Goal: Task Accomplishment & Management: Use online tool/utility

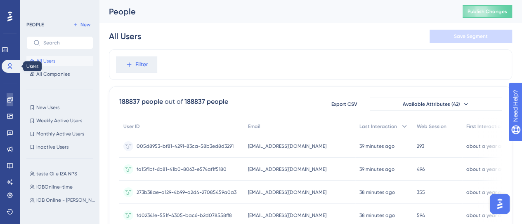
click at [7, 99] on icon at bounding box center [10, 100] width 7 height 7
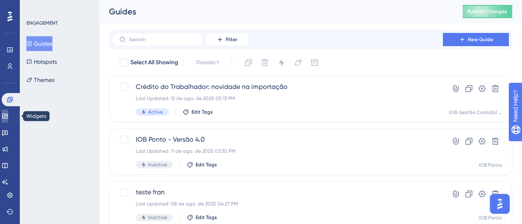
click at [7, 118] on icon at bounding box center [4, 116] width 5 height 5
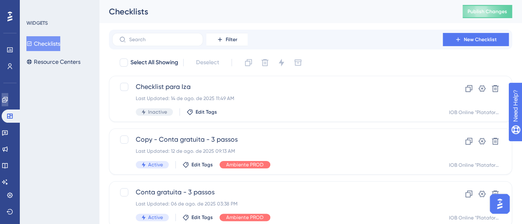
click at [8, 99] on icon at bounding box center [5, 100] width 7 height 7
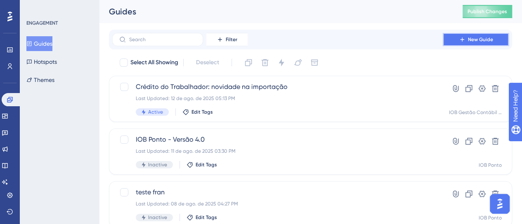
click at [485, 44] on button "New Guide" at bounding box center [476, 39] width 66 height 13
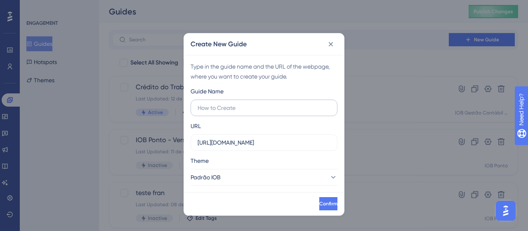
click at [263, 107] on input "text" at bounding box center [264, 107] width 133 height 9
type input "teste auditor"
click at [297, 141] on input "[URL][DOMAIN_NAME]" at bounding box center [264, 142] width 133 height 9
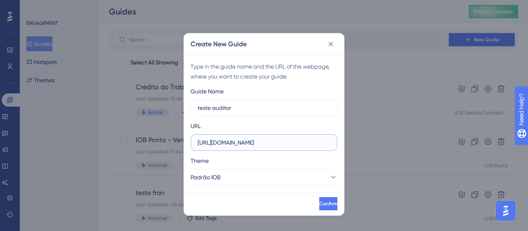
paste input "-auditor-app"
type input "[URL][DOMAIN_NAME]"
click at [300, 169] on button "Padrão IOB" at bounding box center [264, 177] width 147 height 16
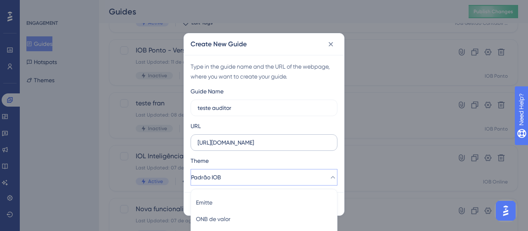
click at [301, 135] on label "[URL][DOMAIN_NAME]" at bounding box center [264, 142] width 147 height 16
click at [301, 138] on input "[URL][DOMAIN_NAME]" at bounding box center [264, 142] width 133 height 9
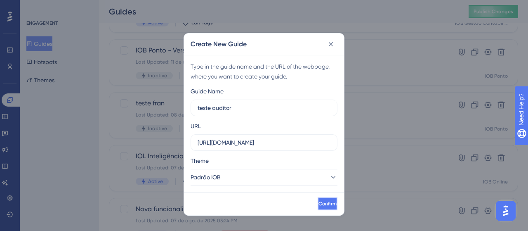
click at [318, 200] on span "Confirm" at bounding box center [327, 203] width 18 height 7
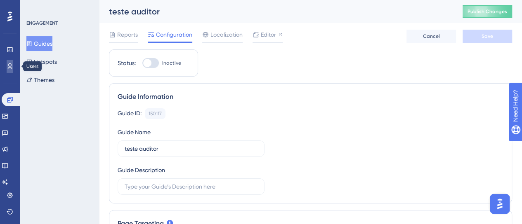
click at [10, 67] on icon at bounding box center [10, 67] width 5 height 6
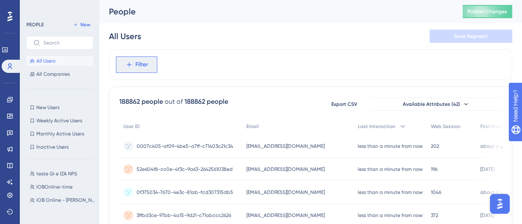
click at [136, 62] on span "Filter" at bounding box center [141, 65] width 13 height 10
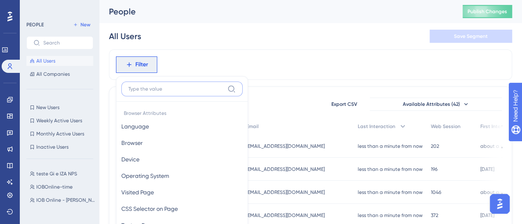
scroll to position [47, 0]
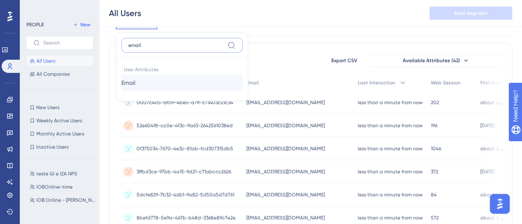
type input "email"
click at [135, 80] on span "Email" at bounding box center [128, 83] width 14 height 10
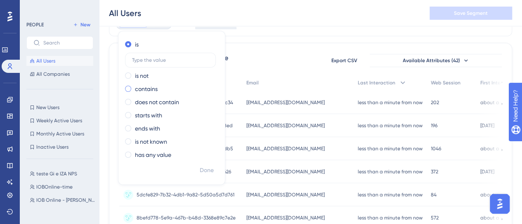
click at [153, 88] on label "contains" at bounding box center [146, 89] width 23 height 10
click at [141, 46] on div "is" at bounding box center [170, 45] width 90 height 10
click at [158, 60] on input "text" at bounding box center [170, 60] width 77 height 6
paste input "[PERSON_NAME][EMAIL_ADDRESS][PERSON_NAME][DOMAIN_NAME]"
type input "[PERSON_NAME][EMAIL_ADDRESS][PERSON_NAME][DOMAIN_NAME]"
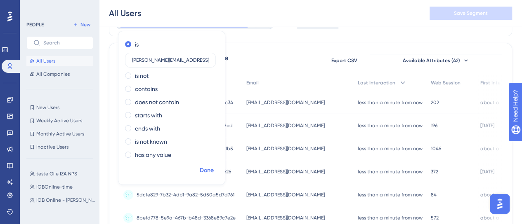
click at [210, 174] on span "Done" at bounding box center [207, 171] width 14 height 10
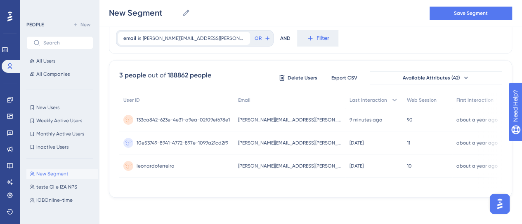
scroll to position [0, 0]
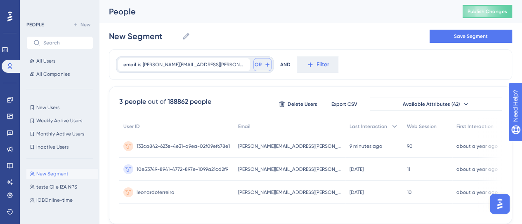
click at [253, 65] on button "OR" at bounding box center [262, 64] width 18 height 13
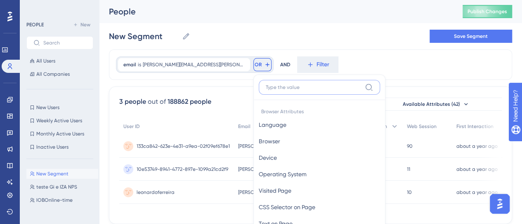
scroll to position [45, 0]
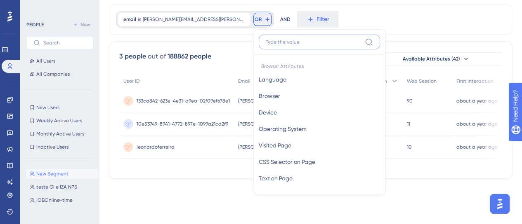
click at [266, 42] on input at bounding box center [314, 42] width 96 height 7
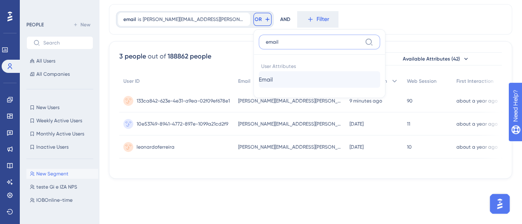
type input "email"
click at [259, 80] on button "Email Email" at bounding box center [319, 79] width 121 height 16
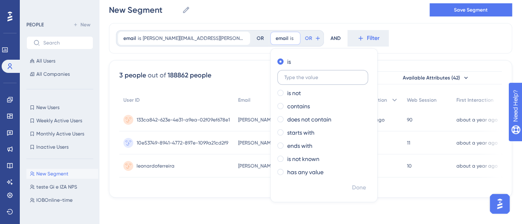
click at [284, 75] on input "text" at bounding box center [322, 78] width 77 height 6
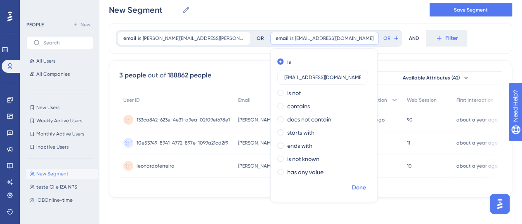
type input "[EMAIL_ADDRESS][DOMAIN_NAME]"
click at [352, 189] on span "Done" at bounding box center [359, 188] width 14 height 10
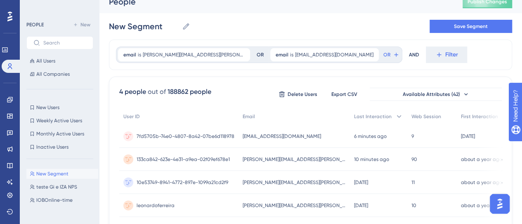
scroll to position [0, 0]
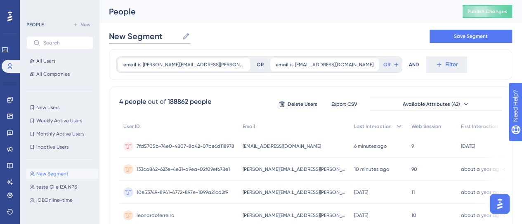
click at [146, 40] on input "New Segment" at bounding box center [144, 37] width 70 height 12
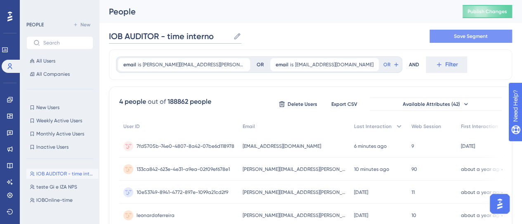
type input "IOB AUDITOR - time interno"
click at [476, 38] on span "Save Segment" at bounding box center [471, 36] width 34 height 7
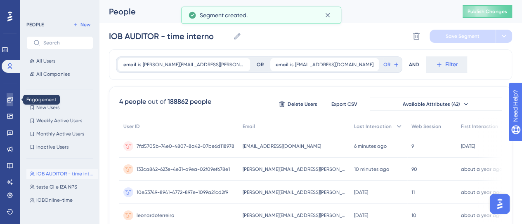
click at [7, 100] on icon at bounding box center [10, 100] width 7 height 7
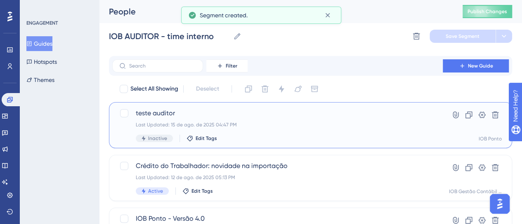
click at [250, 125] on div "Last Updated: 15 de ago. de 2025 04:47 PM" at bounding box center [277, 125] width 283 height 7
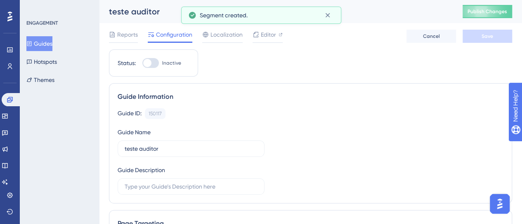
click at [156, 64] on div at bounding box center [150, 63] width 16 height 10
click at [142, 64] on input "Inactive" at bounding box center [142, 63] width 0 height 0
checkbox input "true"
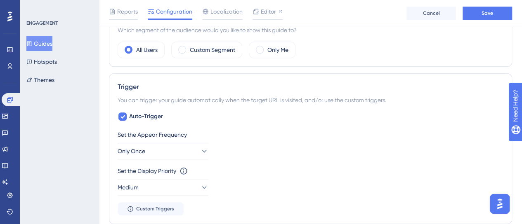
scroll to position [330, 0]
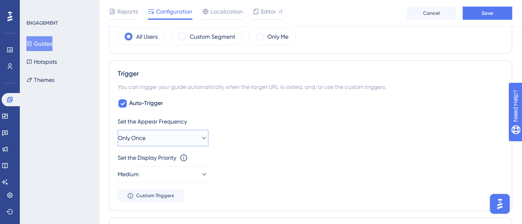
click at [170, 134] on button "Only Once" at bounding box center [163, 138] width 91 height 16
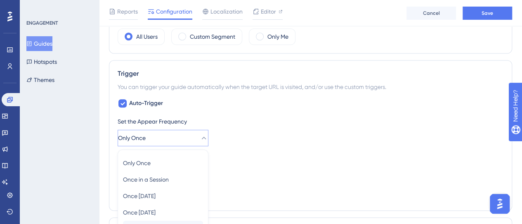
scroll to position [427, 0]
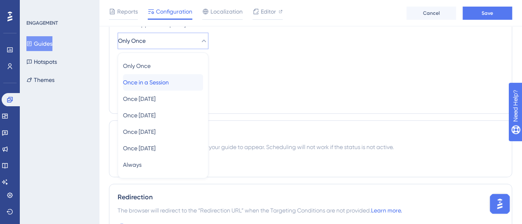
click at [177, 82] on div "Once in a Session Once in a Session" at bounding box center [163, 82] width 80 height 16
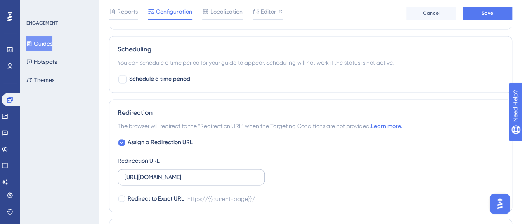
scroll to position [633, 0]
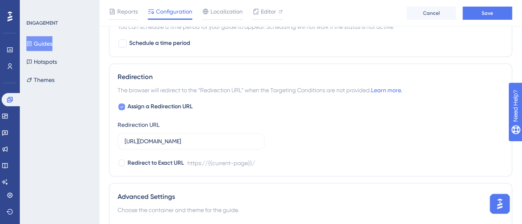
click at [135, 103] on span "Assign a Redirection URL" at bounding box center [159, 107] width 65 height 10
checkbox input "false"
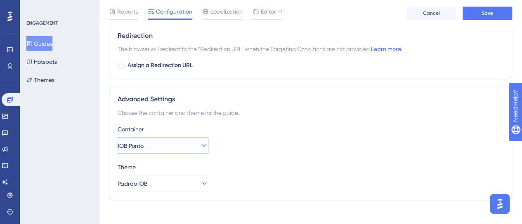
click at [162, 141] on button "IOB Ponto" at bounding box center [163, 145] width 91 height 16
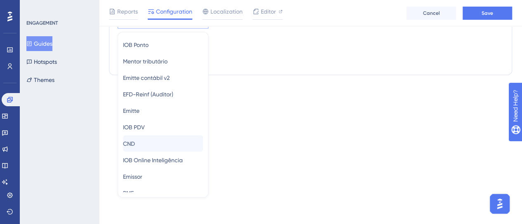
scroll to position [0, 0]
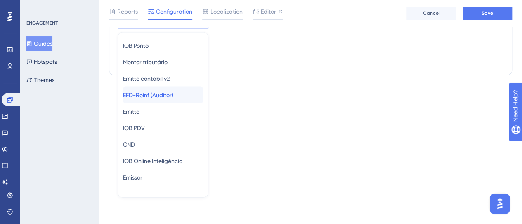
click at [156, 94] on span "EFD-Reinf (Auditor)" at bounding box center [148, 95] width 50 height 10
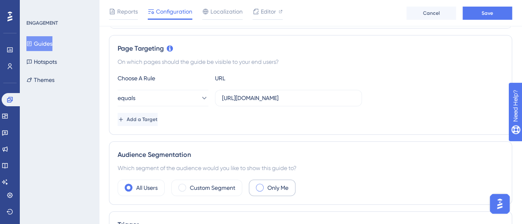
scroll to position [227, 0]
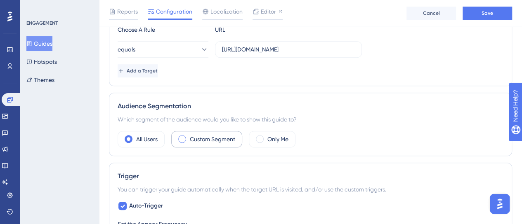
click at [215, 139] on label "Custom Segment" at bounding box center [212, 139] width 45 height 10
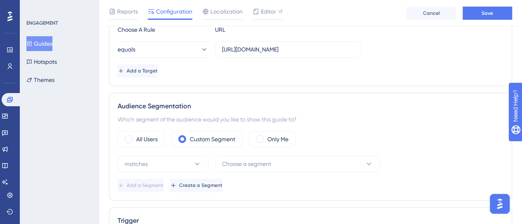
scroll to position [268, 0]
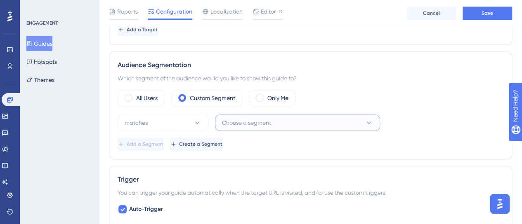
click at [254, 118] on span "Choose a segment" at bounding box center [246, 123] width 49 height 10
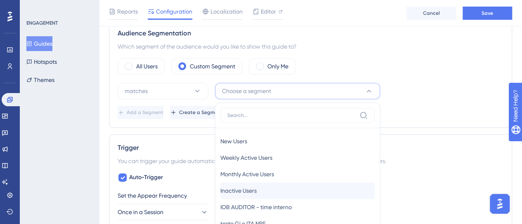
scroll to position [337, 0]
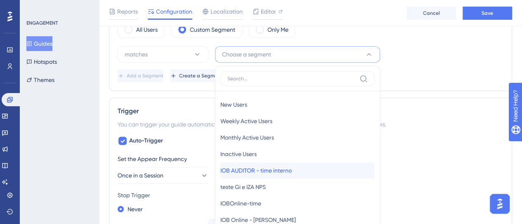
click at [276, 169] on span "IOB AUDITOR - time interno" at bounding box center [255, 171] width 71 height 10
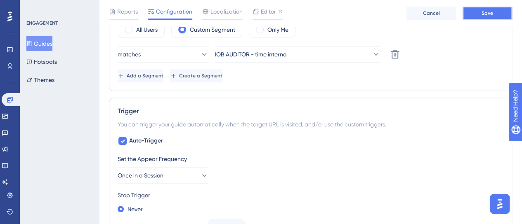
click at [479, 7] on button "Save" at bounding box center [486, 13] width 49 height 13
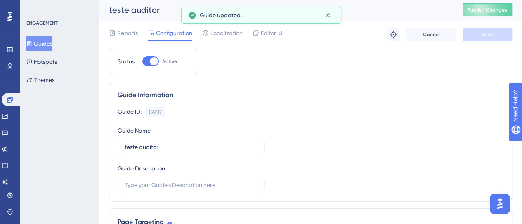
scroll to position [0, 0]
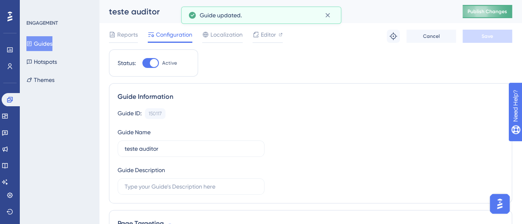
click at [493, 10] on span "Publish Changes" at bounding box center [487, 11] width 40 height 7
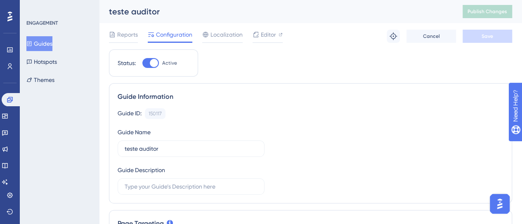
click at [39, 47] on button "Guides" at bounding box center [39, 43] width 26 height 15
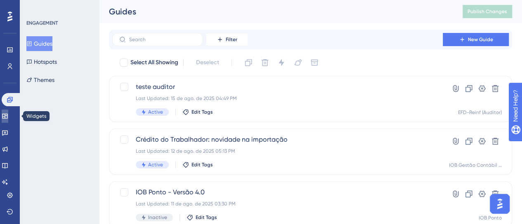
click at [8, 115] on link at bounding box center [5, 116] width 7 height 13
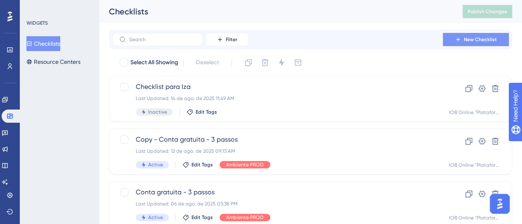
click at [467, 42] on span "New Checklist" at bounding box center [480, 39] width 33 height 7
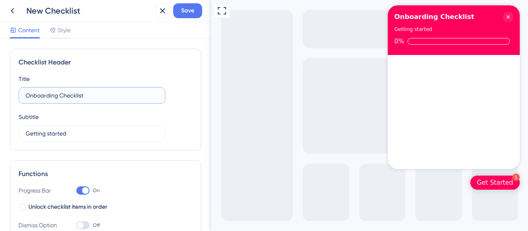
click at [58, 91] on input "Onboarding Checklist" at bounding box center [92, 95] width 133 height 9
drag, startPoint x: 18, startPoint y: 15, endPoint x: 14, endPoint y: 15, distance: 4.1
click at [14, 15] on button at bounding box center [12, 10] width 15 height 15
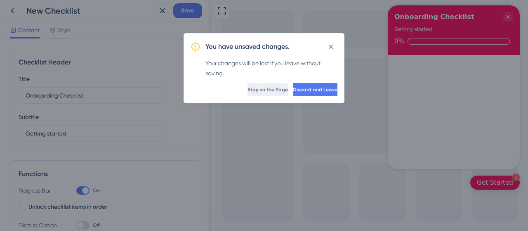
click at [247, 89] on span "Stay on the Page" at bounding box center [267, 89] width 40 height 7
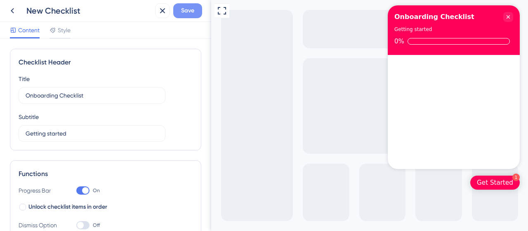
click at [193, 10] on span "Save" at bounding box center [187, 11] width 13 height 10
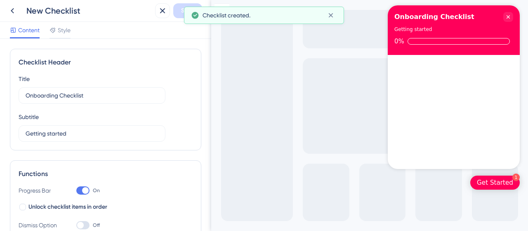
click at [159, 10] on icon at bounding box center [163, 11] width 10 height 10
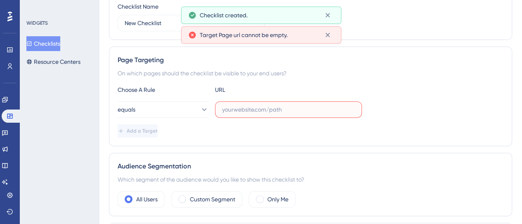
click at [241, 113] on input "text" at bounding box center [288, 109] width 133 height 9
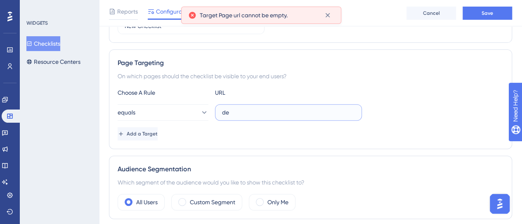
scroll to position [125, 0]
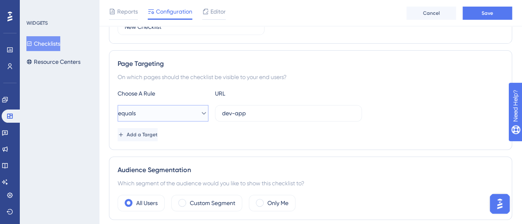
click at [163, 112] on button "equals" at bounding box center [163, 113] width 91 height 16
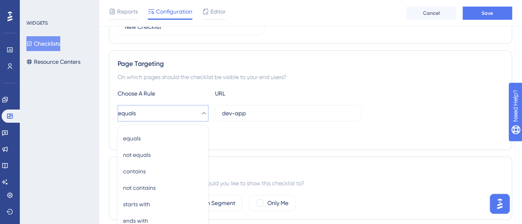
scroll to position [199, 0]
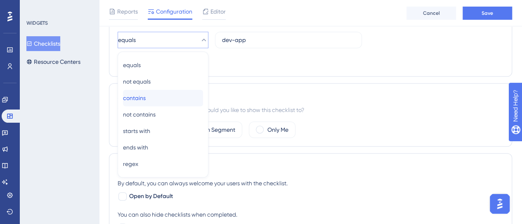
click at [163, 97] on div "contains contains" at bounding box center [163, 98] width 80 height 16
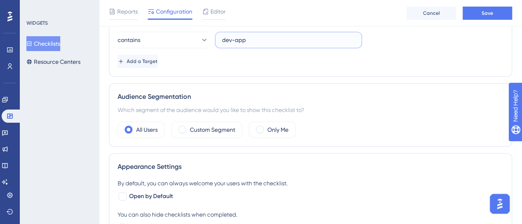
drag, startPoint x: 252, startPoint y: 38, endPoint x: 214, endPoint y: 38, distance: 38.4
click at [214, 38] on div "contains dev-app" at bounding box center [240, 40] width 244 height 16
paste input "[URL][DOMAIN_NAME]"
type input "[URL][DOMAIN_NAME]"
click at [456, 71] on div "Page Targeting On which pages should the checklist be visible to your end users…" at bounding box center [310, 27] width 403 height 100
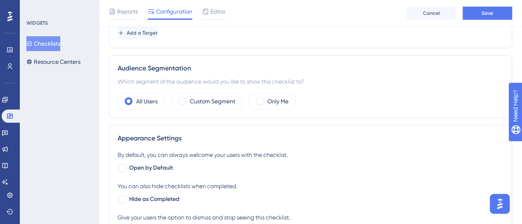
scroll to position [240, 0]
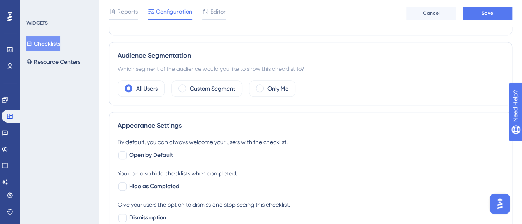
click at [192, 78] on div "Audience Segmentation Which segment of the audience would you like to show this…" at bounding box center [310, 74] width 403 height 64
click at [193, 80] on div "Custom Segment" at bounding box center [206, 88] width 71 height 16
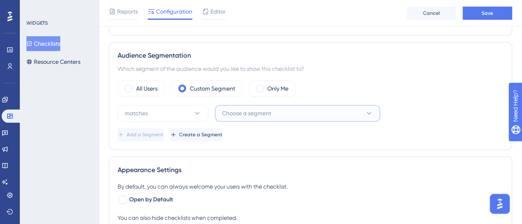
click at [252, 111] on span "Choose a segment" at bounding box center [246, 113] width 49 height 10
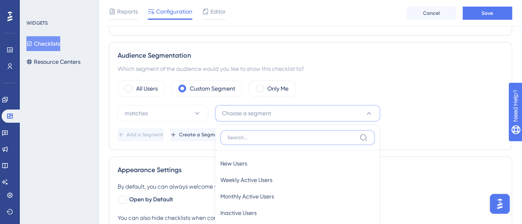
scroll to position [304, 0]
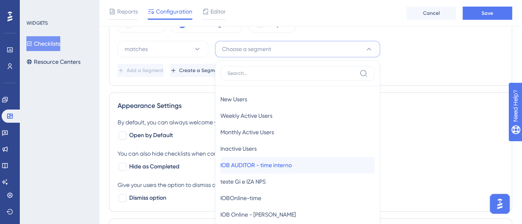
click at [268, 165] on span "IOB AUDITOR - time interno" at bounding box center [255, 165] width 71 height 10
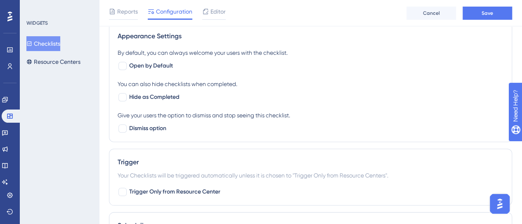
scroll to position [387, 0]
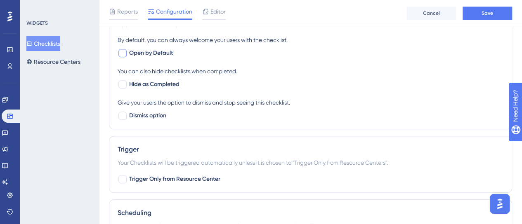
click at [141, 52] on span "Open by Default" at bounding box center [151, 53] width 44 height 10
checkbox input "true"
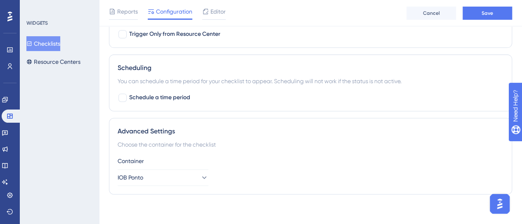
scroll to position [532, 0]
click at [173, 171] on button "IOB Ponto" at bounding box center [163, 177] width 91 height 16
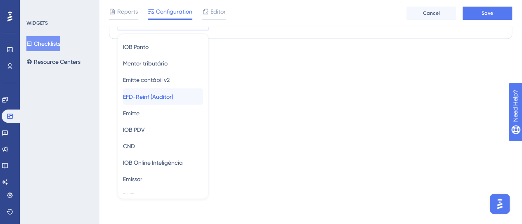
click at [171, 93] on span "EFD-Reinf (Auditor)" at bounding box center [148, 97] width 50 height 10
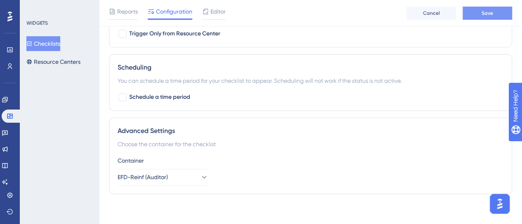
click at [487, 17] on button "Save" at bounding box center [486, 13] width 49 height 13
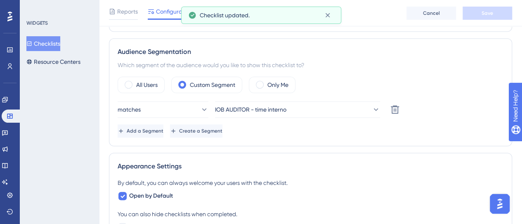
scroll to position [0, 0]
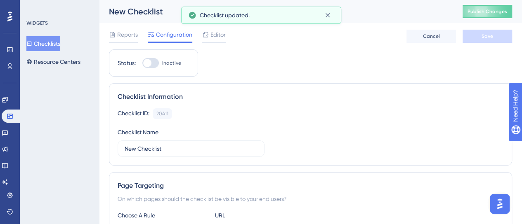
click at [159, 63] on label "Inactive" at bounding box center [161, 63] width 39 height 10
click at [142, 63] on input "Inactive" at bounding box center [142, 63] width 0 height 0
checkbox input "true"
click at [497, 38] on button "Save" at bounding box center [486, 36] width 49 height 13
click at [497, 12] on span "Publish Changes" at bounding box center [487, 11] width 40 height 7
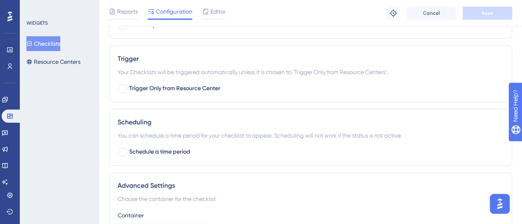
scroll to position [532, 0]
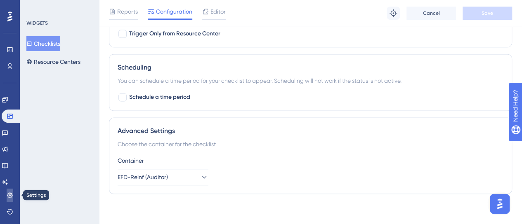
click at [10, 194] on icon at bounding box center [10, 195] width 7 height 7
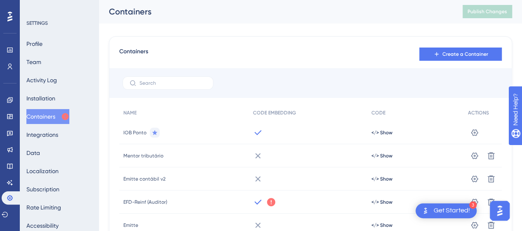
scroll to position [82, 0]
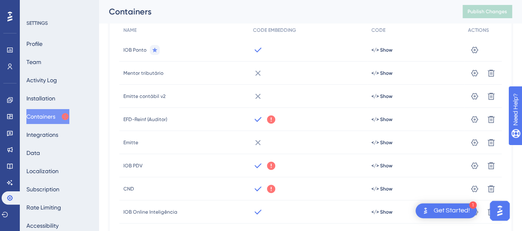
click at [269, 120] on icon at bounding box center [271, 119] width 10 height 10
click at [265, 122] on div at bounding box center [308, 119] width 118 height 23
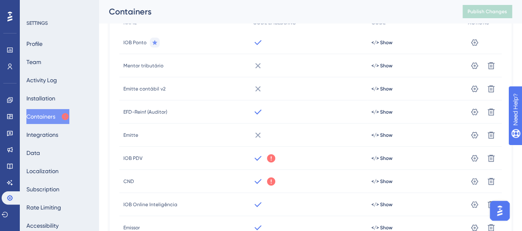
scroll to position [82, 0]
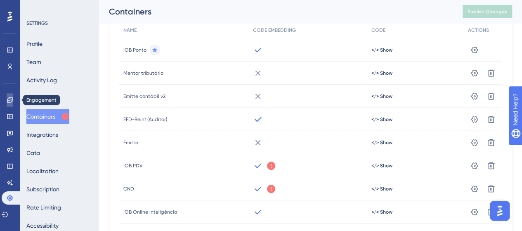
click at [7, 102] on link at bounding box center [10, 99] width 7 height 13
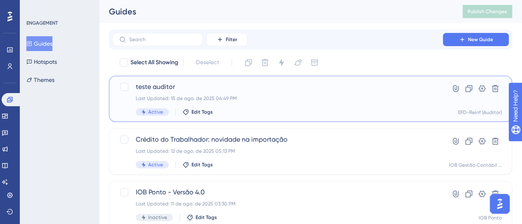
click at [241, 95] on div "Last Updated: 15 de ago. de 2025 04:49 PM" at bounding box center [277, 98] width 283 height 7
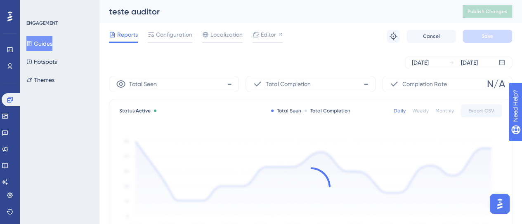
click at [174, 28] on div "Reports Configuration Localization Editor Troubleshoot Cancel Save" at bounding box center [310, 36] width 403 height 26
click at [173, 36] on span "Configuration" at bounding box center [174, 35] width 36 height 10
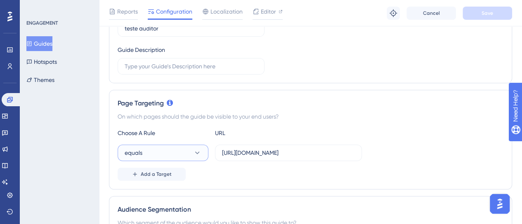
click at [200, 152] on icon at bounding box center [197, 153] width 8 height 8
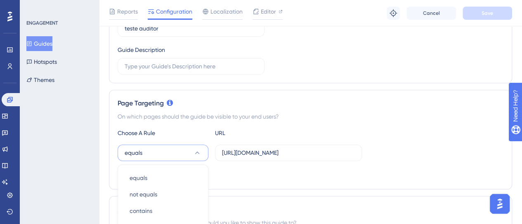
scroll to position [237, 0]
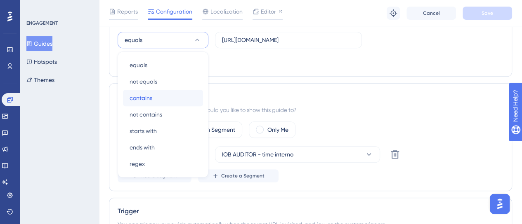
drag, startPoint x: 160, startPoint y: 97, endPoint x: 177, endPoint y: 97, distance: 16.1
click at [160, 97] on div "contains contains" at bounding box center [162, 98] width 67 height 16
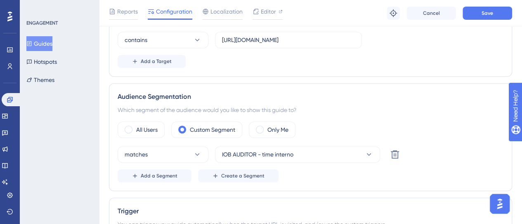
click at [381, 135] on div "All Users Custom Segment Only Me" at bounding box center [311, 130] width 386 height 16
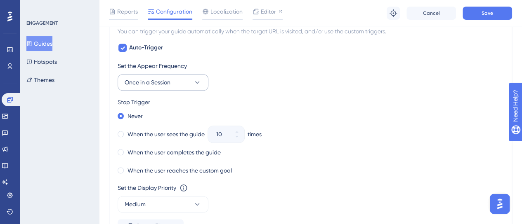
scroll to position [443, 0]
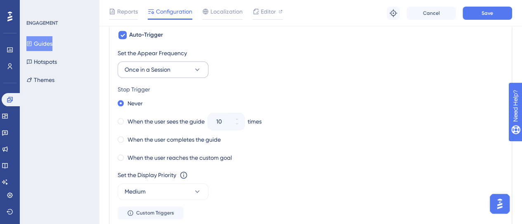
drag, startPoint x: 173, startPoint y: 76, endPoint x: 172, endPoint y: 71, distance: 4.7
click at [173, 76] on div "Set the Appear Frequency Once in a Session Stop Trigger Never When the user see…" at bounding box center [311, 134] width 386 height 172
click at [170, 67] on span "Once in a Session" at bounding box center [148, 70] width 46 height 10
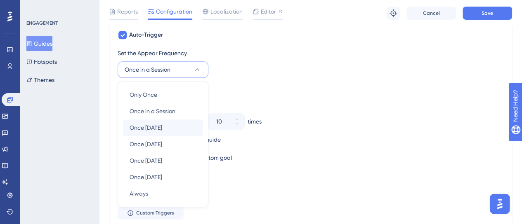
scroll to position [472, 0]
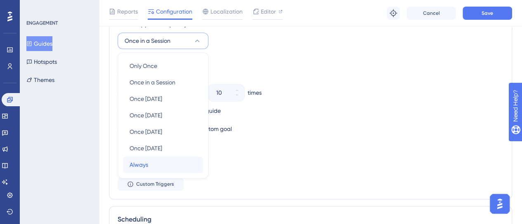
click at [147, 167] on span "Always" at bounding box center [138, 165] width 19 height 10
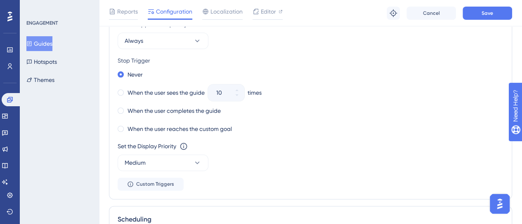
click at [361, 101] on div "Never When the user sees the guide 10 times When the user completes the guide W…" at bounding box center [311, 102] width 386 height 66
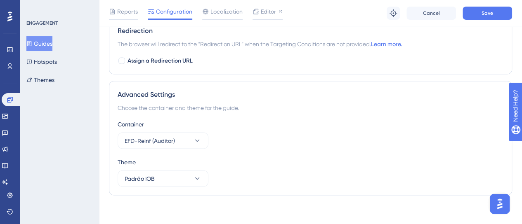
scroll to position [725, 0]
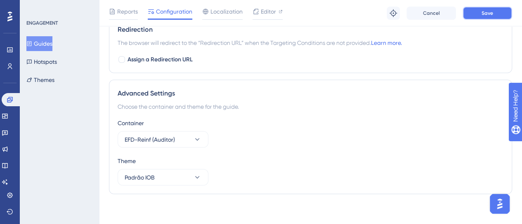
click at [482, 14] on span "Save" at bounding box center [487, 13] width 12 height 7
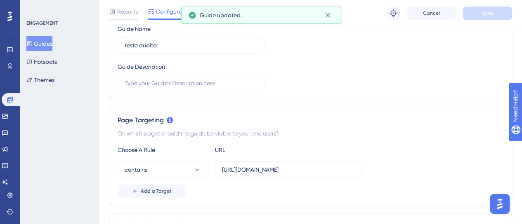
scroll to position [0, 0]
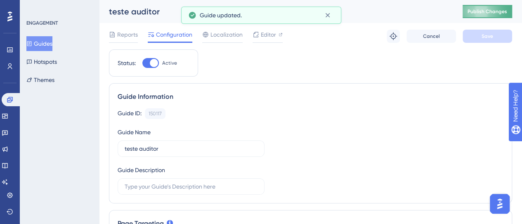
click at [491, 16] on button "Publish Changes" at bounding box center [486, 11] width 49 height 13
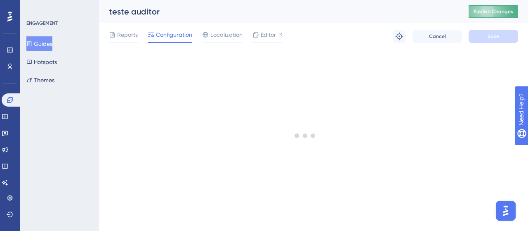
click at [480, 14] on span "Publish Changes" at bounding box center [493, 11] width 40 height 7
